Goal: Check status: Check status

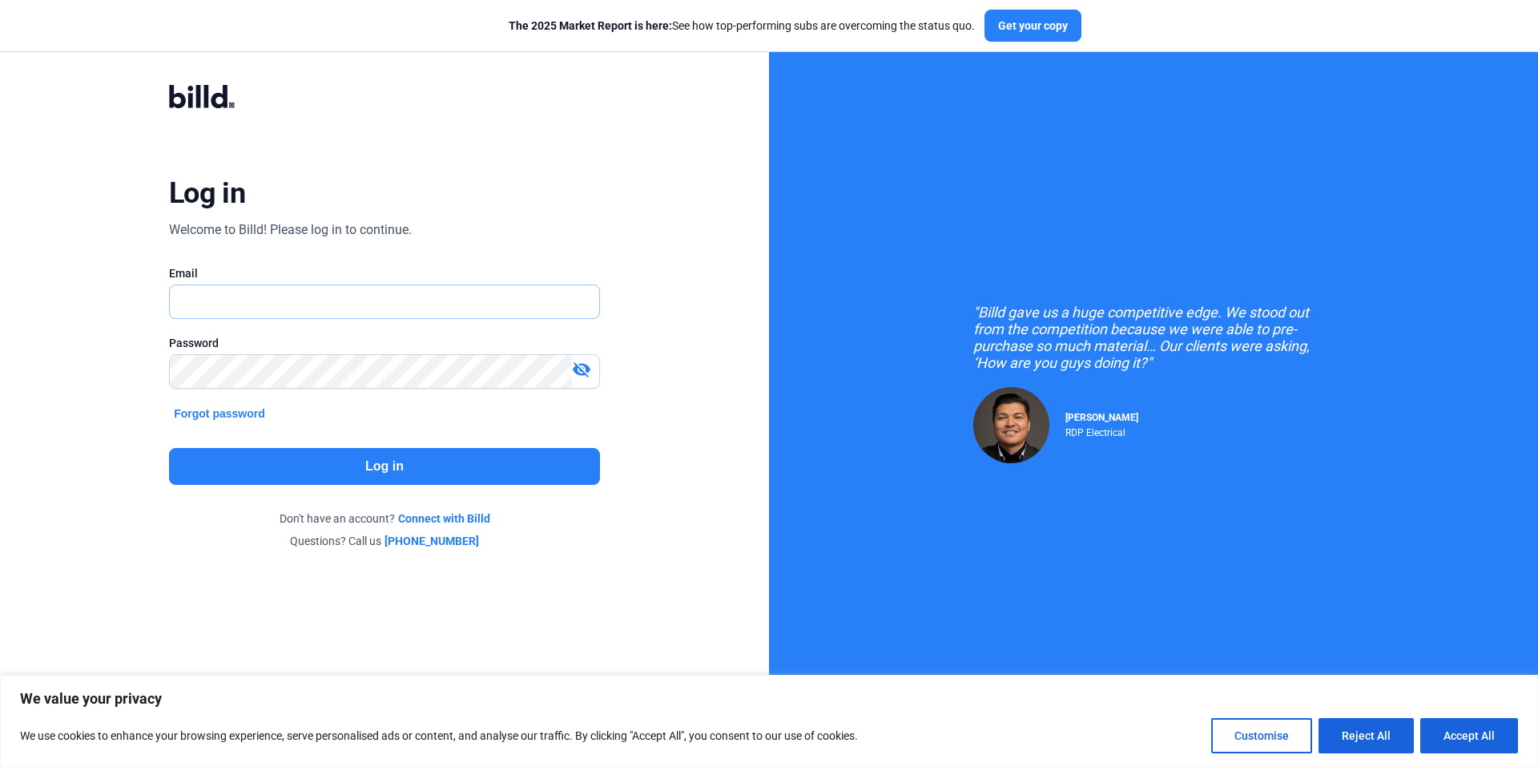
click at [299, 304] on input "text" at bounding box center [384, 301] width 429 height 33
click at [361, 289] on input "text" at bounding box center [384, 301] width 429 height 33
type input "[EMAIL_ADDRESS][DOMAIN_NAME]"
click at [572, 371] on div at bounding box center [572, 371] width 0 height 0
click at [453, 458] on button "Log in" at bounding box center [384, 466] width 431 height 37
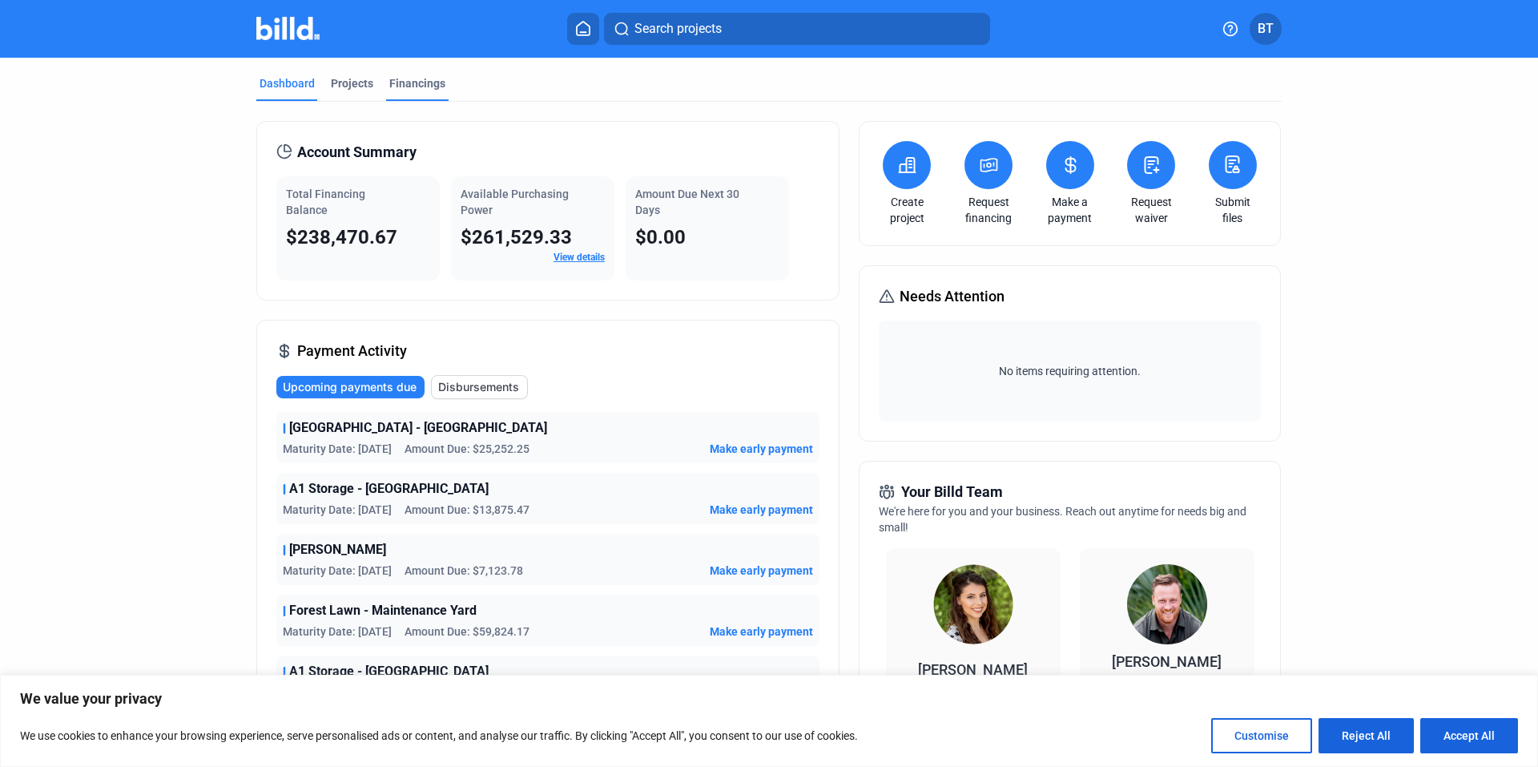
click at [401, 83] on div "Financings" at bounding box center [417, 83] width 56 height 16
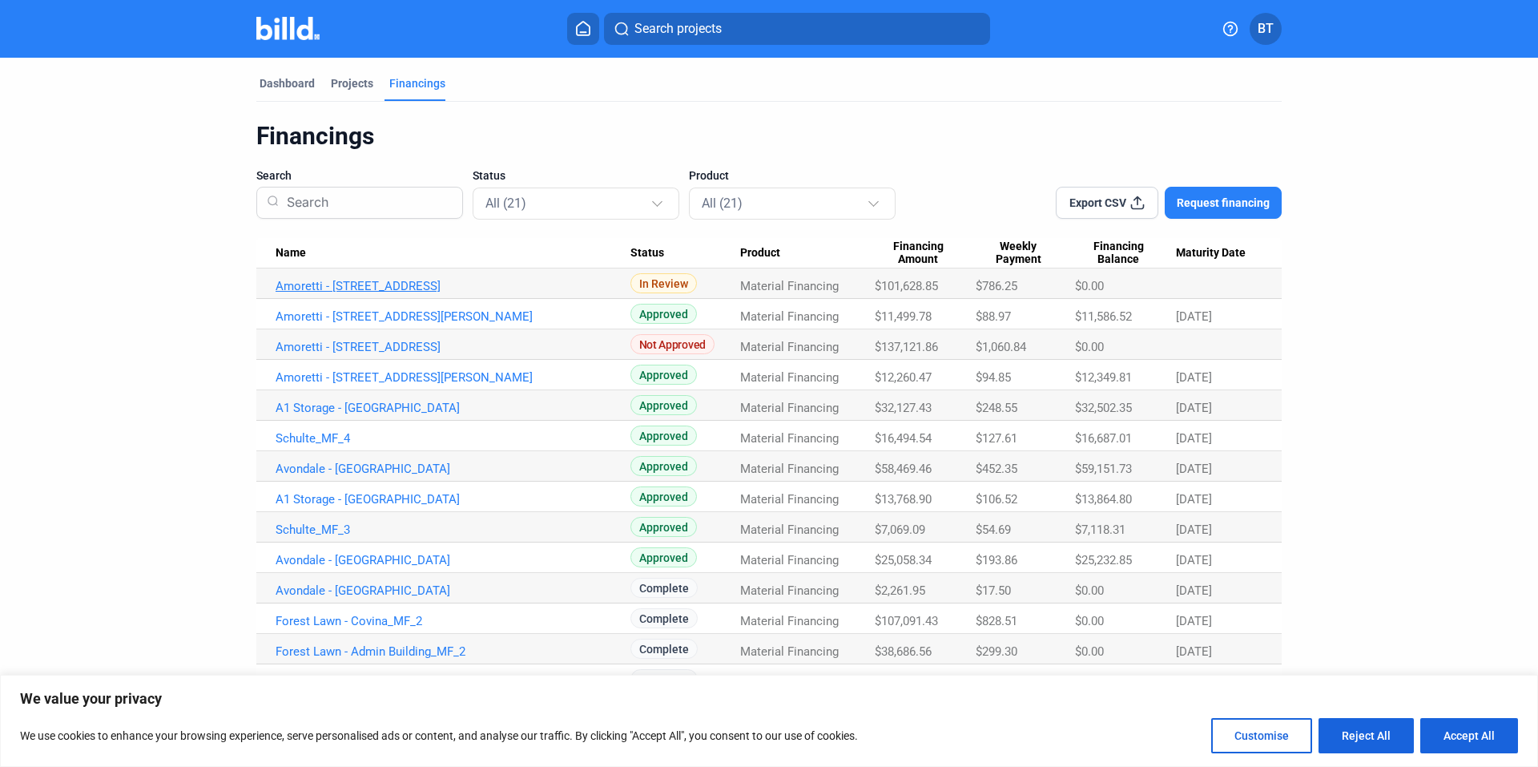
click at [373, 285] on link "Amoretti - [STREET_ADDRESS]" at bounding box center [453, 286] width 355 height 14
click at [368, 285] on link "Amoretti - [STREET_ADDRESS]" at bounding box center [453, 286] width 355 height 14
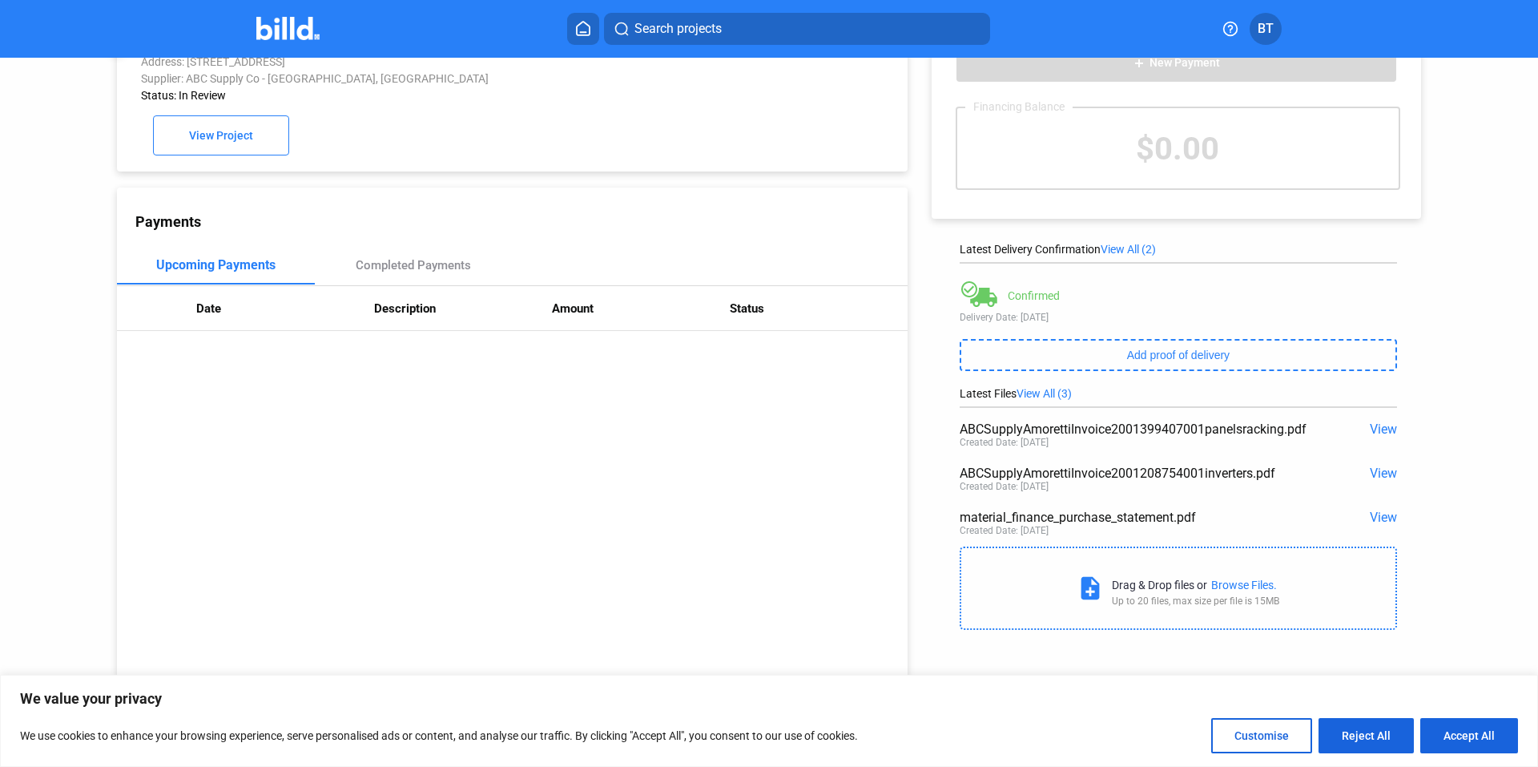
scroll to position [62, 0]
click at [388, 259] on div "Completed Payments" at bounding box center [413, 262] width 115 height 14
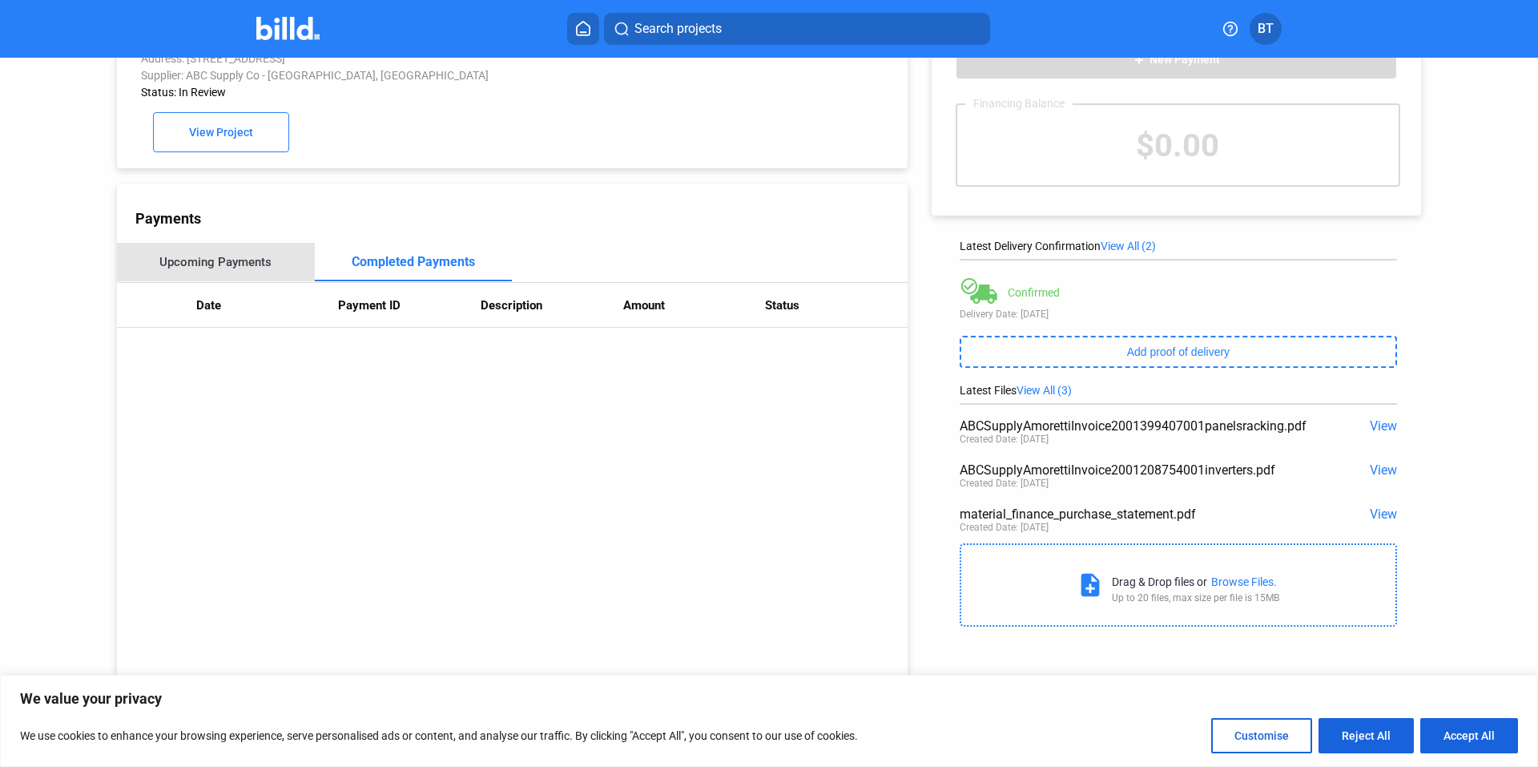
click at [264, 259] on div "Upcoming Payments" at bounding box center [215, 262] width 112 height 14
